Goal: Task Accomplishment & Management: Complete application form

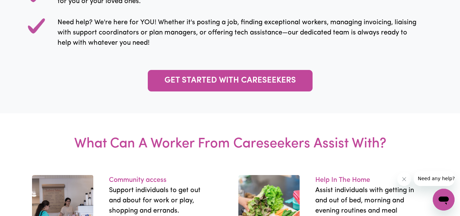
scroll to position [774, 0]
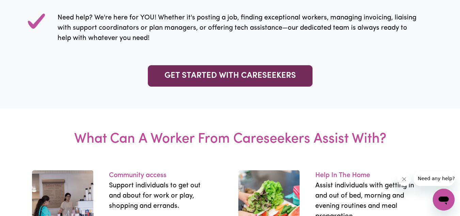
click at [237, 79] on link "GET STARTED WITH CARESEEKERS" at bounding box center [230, 75] width 165 height 21
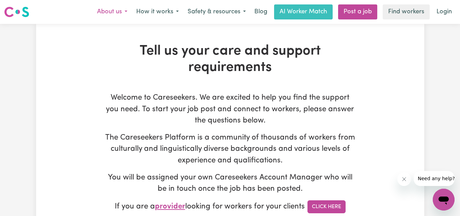
click at [121, 11] on button "About us" at bounding box center [112, 12] width 39 height 14
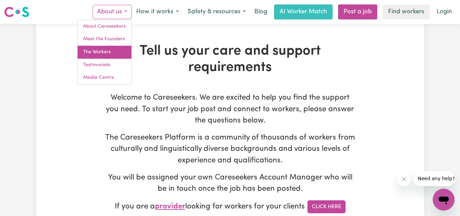
click at [104, 53] on link "The Workers" at bounding box center [105, 52] width 54 height 13
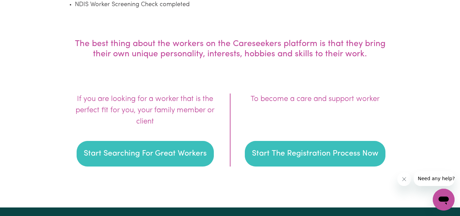
scroll to position [970, 0]
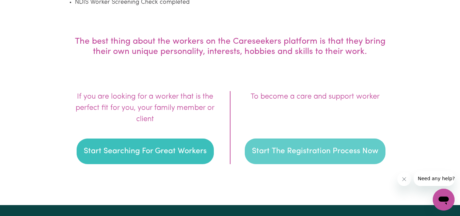
click at [361, 143] on button "Start The Registration Process Now" at bounding box center [315, 151] width 141 height 26
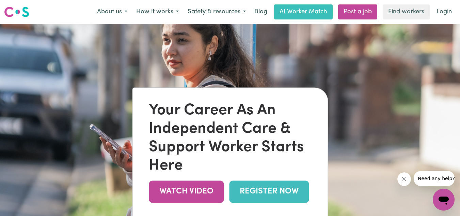
click at [285, 188] on link "REGISTER NOW" at bounding box center [269, 191] width 80 height 22
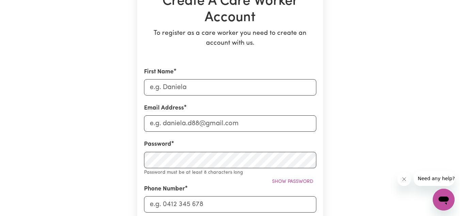
scroll to position [78, 0]
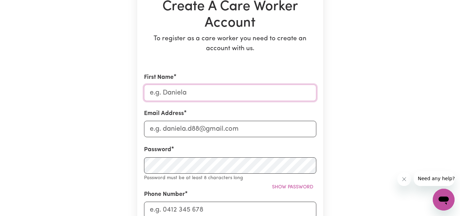
click at [219, 89] on input "First Name" at bounding box center [230, 92] width 172 height 16
type input "Kuenzang"
click at [168, 125] on input "Email Address" at bounding box center [230, 129] width 172 height 16
type input "kminjurdorji@gmail.com"
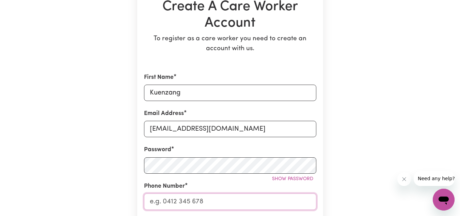
click at [165, 207] on input "Phone Number" at bounding box center [230, 201] width 172 height 16
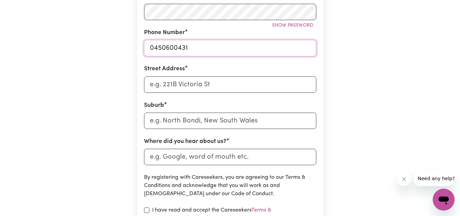
scroll to position [232, 0]
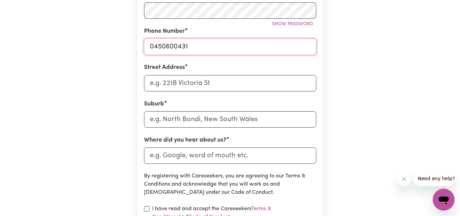
type input "0450600431"
click at [248, 84] on input "Street Address" at bounding box center [230, 83] width 172 height 16
type input "108 Basnett"
click at [197, 124] on input "text" at bounding box center [230, 119] width 172 height 16
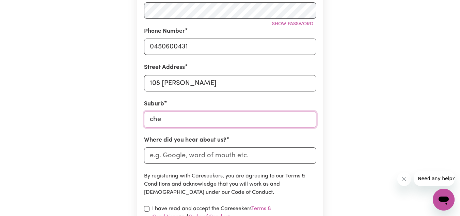
type input "cher"
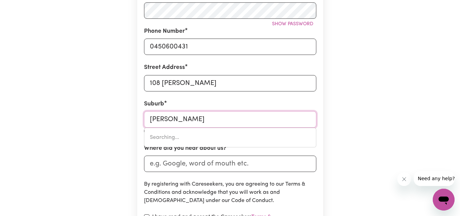
type input "cherBOURG, Queensland, 4605"
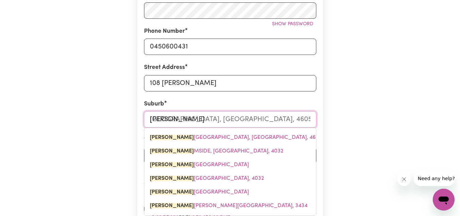
type input "cherm"
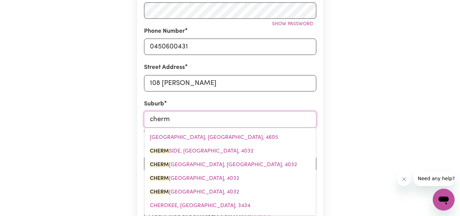
type input "chermSIDE, Queensland, 4032"
type input "cherms"
type input "chermsIDE, Queensland, 4032"
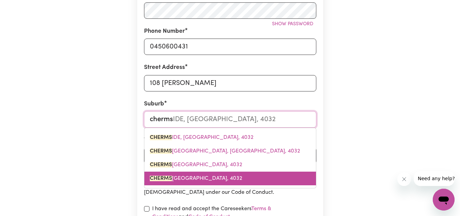
click at [192, 176] on span "CHERMS IDE WEST, Queensland, 4032" at bounding box center [196, 177] width 92 height 5
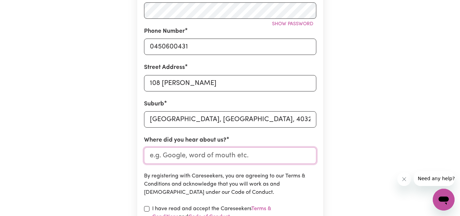
click at [182, 155] on input "Where did you hear about us?" at bounding box center [230, 155] width 172 height 16
type input "chat gpt"
click at [148, 208] on input "checkbox" at bounding box center [146, 208] width 5 height 5
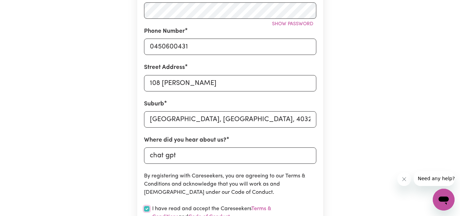
checkbox input "true"
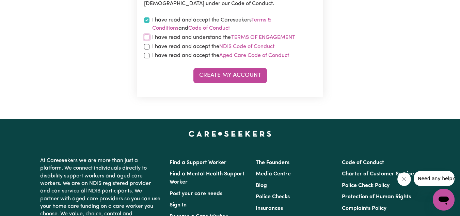
click at [149, 36] on input "checkbox" at bounding box center [146, 36] width 5 height 5
checkbox input "true"
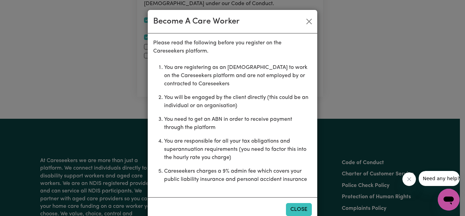
click at [293, 208] on button "Close" at bounding box center [299, 209] width 26 height 13
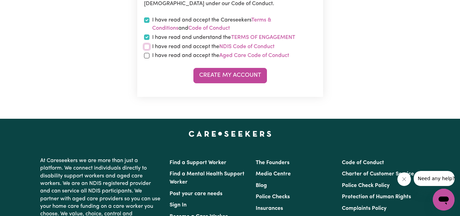
click at [147, 46] on input "checkbox" at bounding box center [146, 46] width 5 height 5
checkbox input "true"
click at [146, 57] on input "checkbox" at bounding box center [146, 55] width 5 height 5
checkbox input "true"
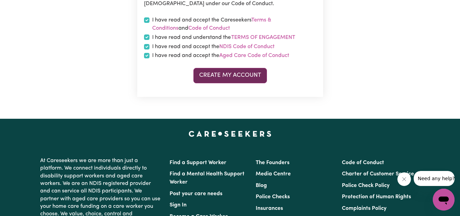
click at [227, 76] on button "Create My Account" at bounding box center [230, 75] width 74 height 15
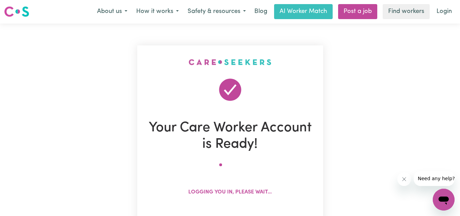
scroll to position [0, 0]
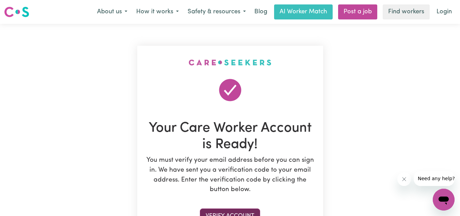
click at [232, 214] on button "Verify Account" at bounding box center [230, 215] width 60 height 15
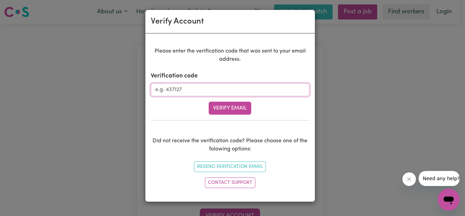
click at [222, 90] on input "Verification code" at bounding box center [230, 89] width 159 height 13
type input "893844"
click at [228, 110] on button "Verify Email" at bounding box center [230, 107] width 43 height 13
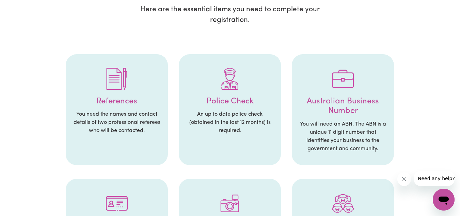
scroll to position [109, 0]
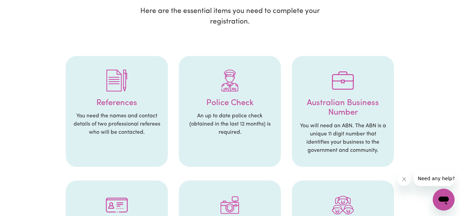
click at [129, 90] on div at bounding box center [117, 80] width 89 height 35
click at [111, 104] on h4 "References" at bounding box center [117, 103] width 89 height 10
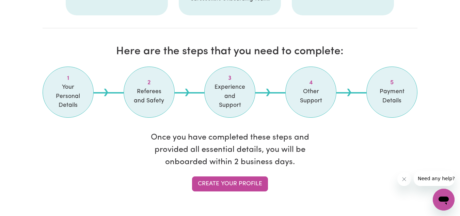
scroll to position [544, 0]
